Goal: Task Accomplishment & Management: Use online tool/utility

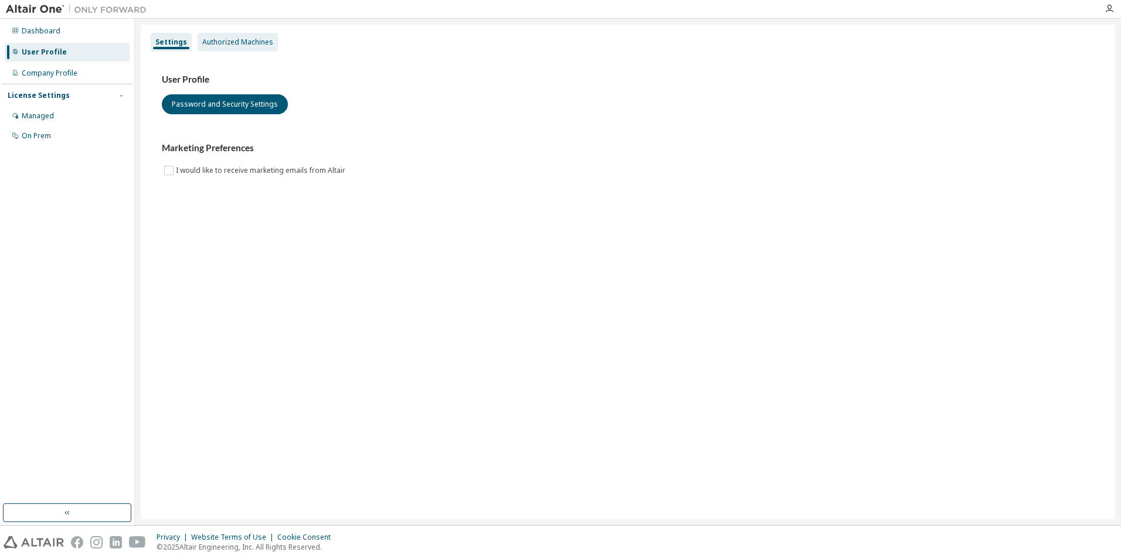
click at [241, 45] on div "Authorized Machines" at bounding box center [237, 42] width 71 height 9
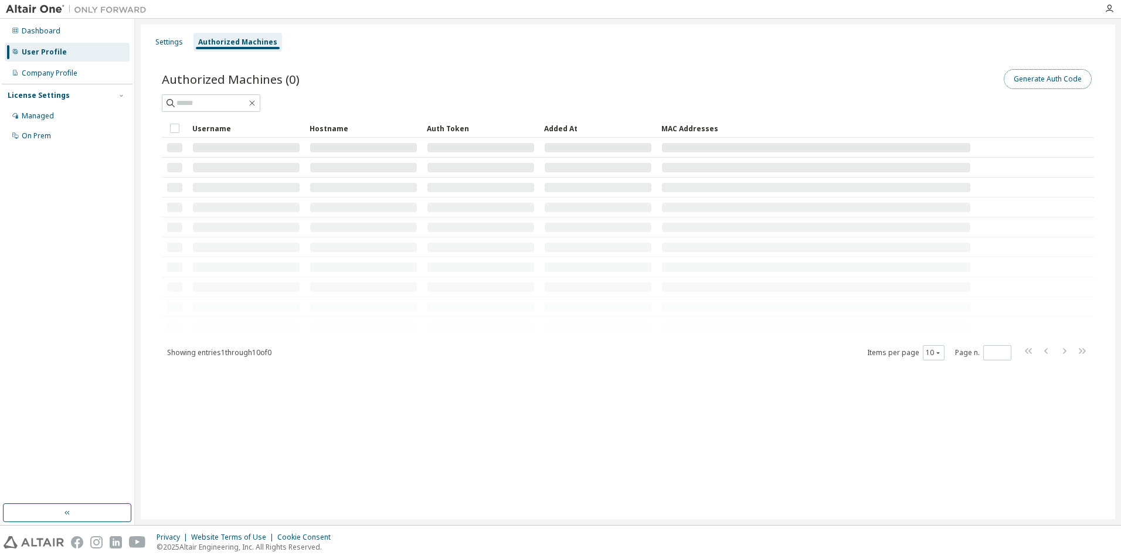
click at [1044, 77] on button "Generate Auth Code" at bounding box center [1048, 79] width 88 height 20
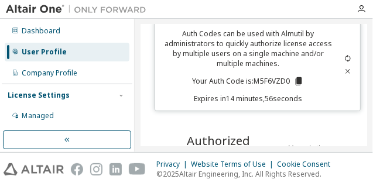
scroll to position [39, 0]
